Goal: Information Seeking & Learning: Find specific page/section

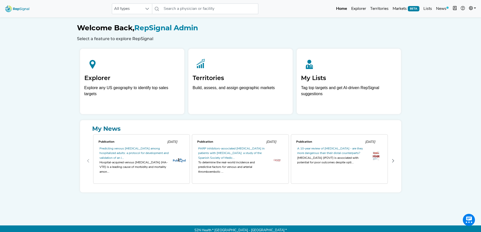
click at [360, 9] on link at bounding box center [472, 9] width 11 height 10
click at [360, 31] on link "Admin" at bounding box center [458, 32] width 40 height 10
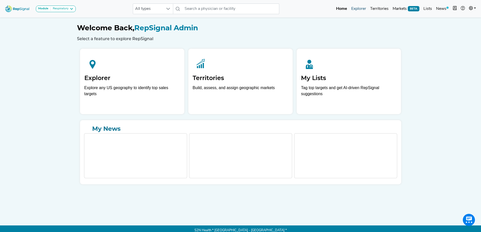
click at [361, 10] on link "Explorer" at bounding box center [358, 9] width 19 height 10
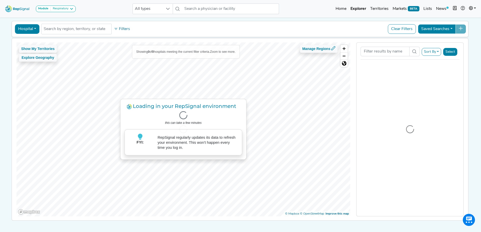
scroll to position [20, 0]
click at [28, 29] on button "Hospital" at bounding box center [27, 28] width 24 height 10
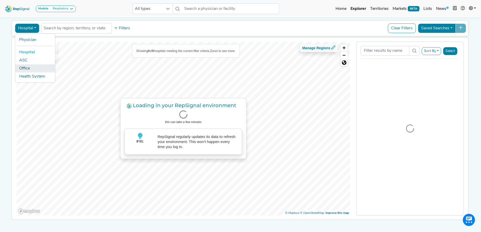
click at [27, 68] on link "Office" at bounding box center [35, 68] width 40 height 8
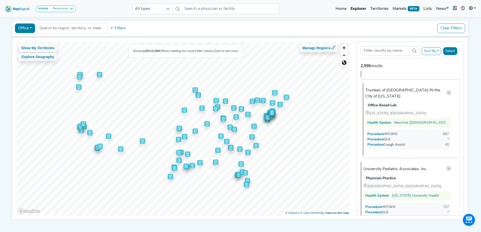
scroll to position [259, 0]
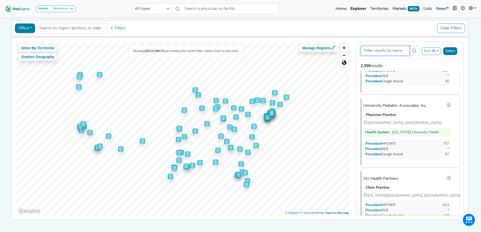
click at [381, 51] on input "Search Term" at bounding box center [385, 51] width 49 height 10
click at [78, 29] on input "text" at bounding box center [72, 28] width 66 height 6
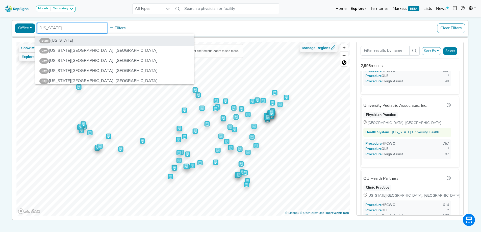
type input "colorado"
click at [80, 40] on li "State Colorado" at bounding box center [114, 41] width 159 height 10
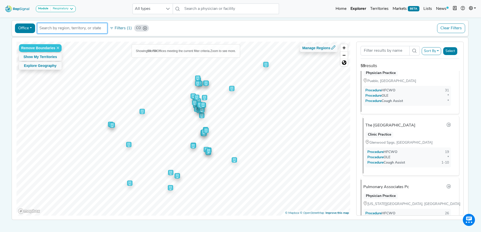
scroll to position [0, 0]
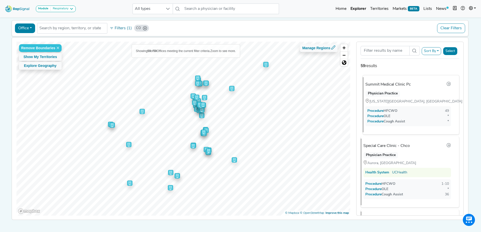
click at [393, 86] on div "Summit Medical Clinic Pc" at bounding box center [387, 85] width 45 height 6
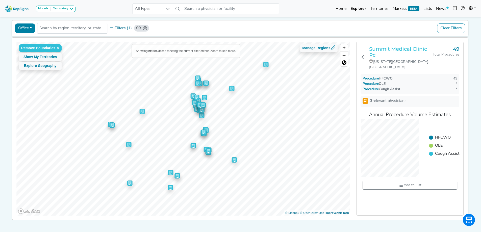
click at [395, 51] on h3 "Summit Medical Clinic Pc" at bounding box center [401, 52] width 64 height 12
click at [363, 56] on icon at bounding box center [363, 57] width 4 height 4
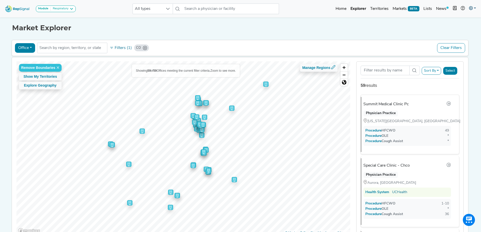
click at [471, 11] on link at bounding box center [472, 9] width 11 height 10
click at [451, 39] on link "Logout" at bounding box center [458, 42] width 40 height 10
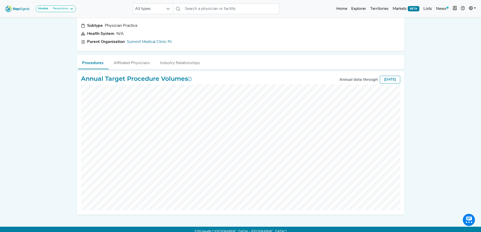
scroll to position [7, 0]
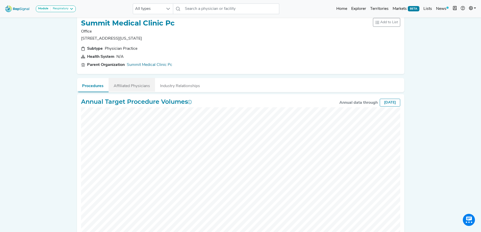
click at [130, 86] on button "Affiliated Physicians" at bounding box center [132, 85] width 46 height 14
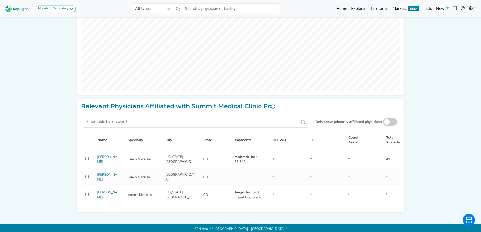
scroll to position [154, 0]
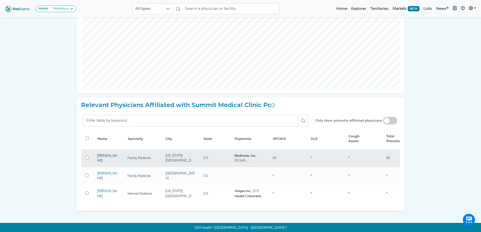
click at [107, 160] on link "[PERSON_NAME]" at bounding box center [107, 158] width 20 height 8
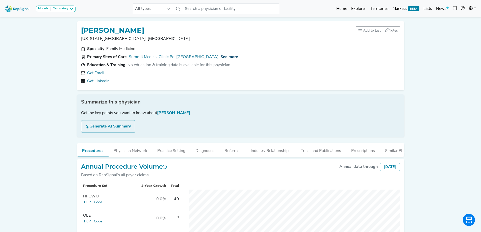
click at [238, 57] on span "See more" at bounding box center [229, 57] width 18 height 4
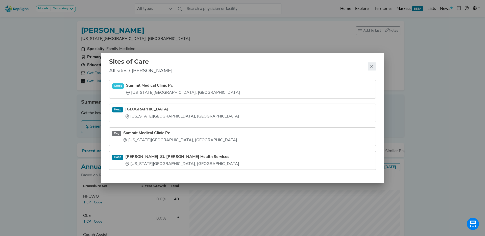
click at [368, 68] on button "Close" at bounding box center [372, 66] width 8 height 8
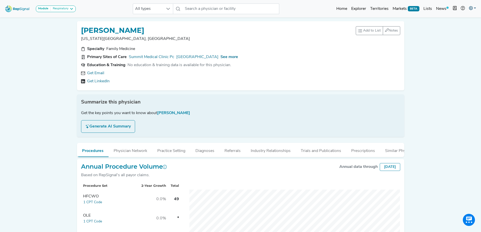
click at [473, 6] on link at bounding box center [472, 9] width 11 height 10
click at [456, 33] on link "Admin" at bounding box center [458, 32] width 40 height 10
